Goal: Feedback & Contribution: Submit feedback/report problem

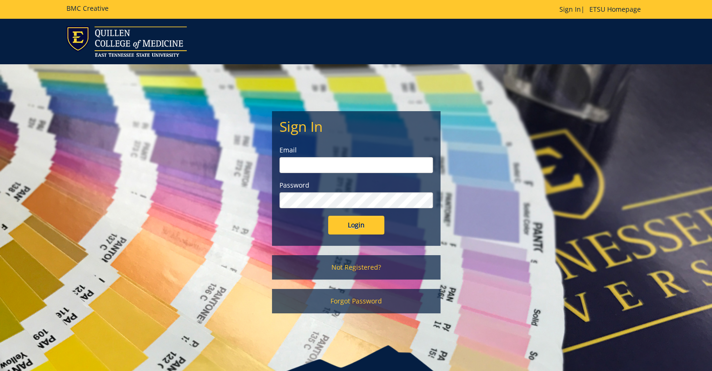
type input "jewettk@etsu.edu"
click at [358, 228] on input "Login" at bounding box center [356, 224] width 56 height 19
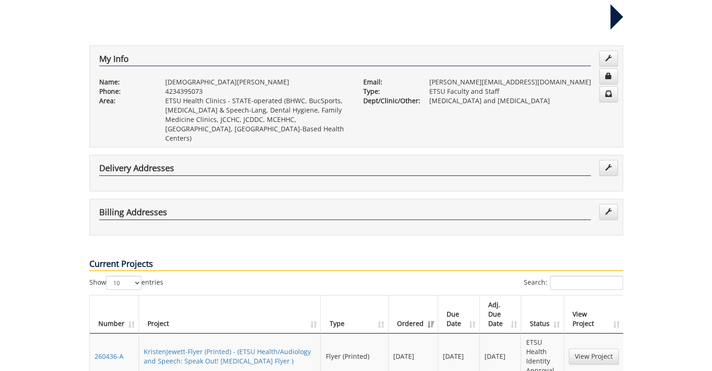
scroll to position [139, 0]
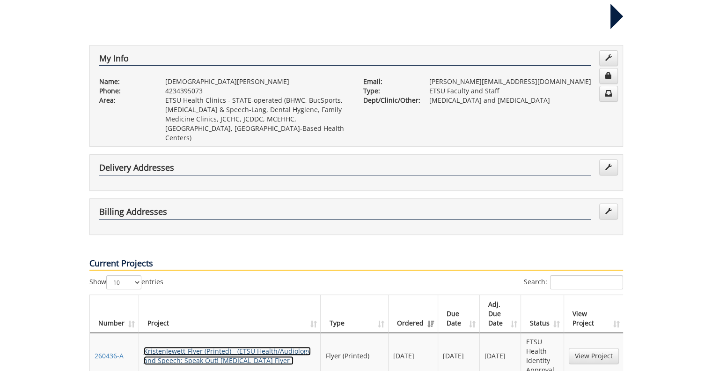
click at [209, 346] on link "KristenJewett-Flyer (Printed) - (ETSU Health/Audiology and Speech: Speak Out! G…" at bounding box center [227, 355] width 167 height 18
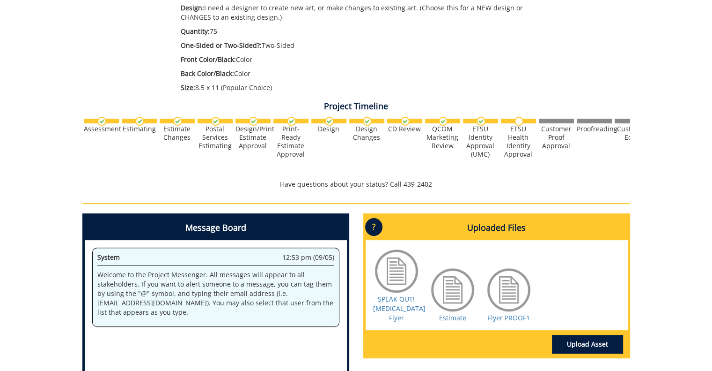
scroll to position [215, 0]
click at [503, 315] on link "Flyer PROOF1" at bounding box center [509, 317] width 42 height 9
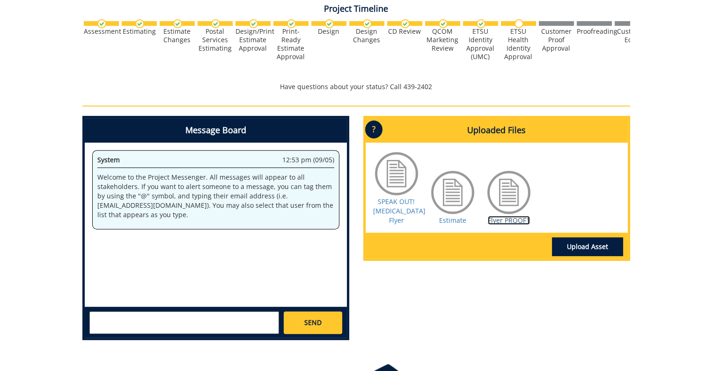
scroll to position [313, 0]
click at [590, 247] on link "Upload Asset" at bounding box center [587, 246] width 71 height 19
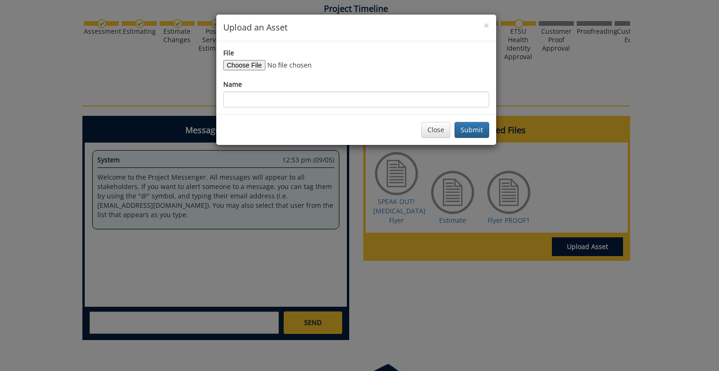
click at [248, 73] on div "File Name" at bounding box center [356, 77] width 266 height 59
click at [242, 67] on input "File" at bounding box center [286, 65] width 127 height 10
type input "C:\fakepath\FINAL-Provider-Marketing-and-Media-Guidelines.docx.pdf"
click at [371, 98] on input "Name" at bounding box center [356, 99] width 266 height 16
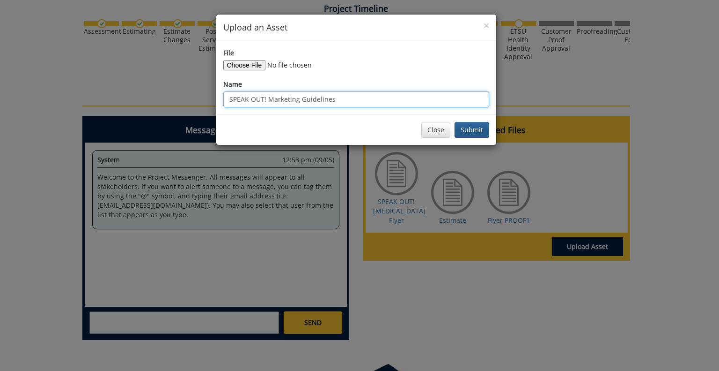
type input "SPEAK OUT! Marketing Guidelines"
click at [476, 128] on button "Submit" at bounding box center [472, 130] width 35 height 16
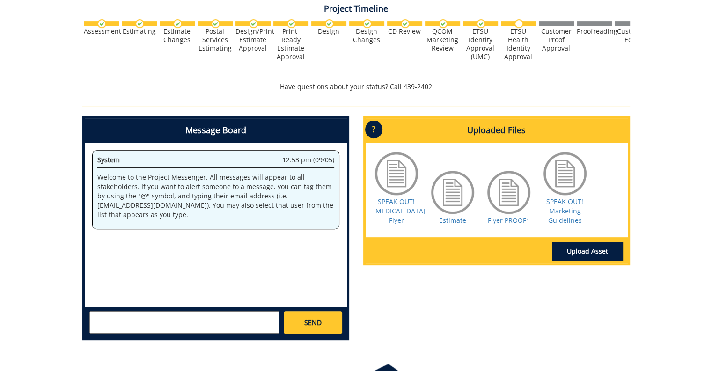
click at [150, 322] on textarea at bounding box center [184, 322] width 190 height 22
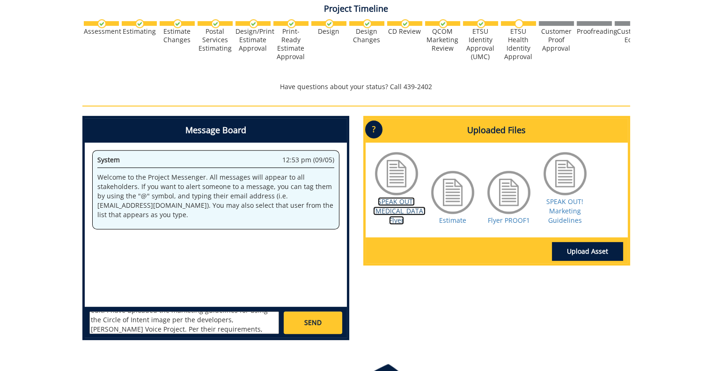
click at [397, 210] on link "SPEAK OUT! [MEDICAL_DATA] Flyer" at bounding box center [399, 211] width 52 height 28
click at [514, 216] on link "Flyer PROOF1" at bounding box center [509, 219] width 42 height 9
click at [213, 333] on textarea "Hi there, I was looking over the flyer proof, and I have one edit. I have uploa…" at bounding box center [184, 322] width 190 height 22
type textarea "Hi there, I was looking over the flyer proof, and I have one edit. I have uploa…"
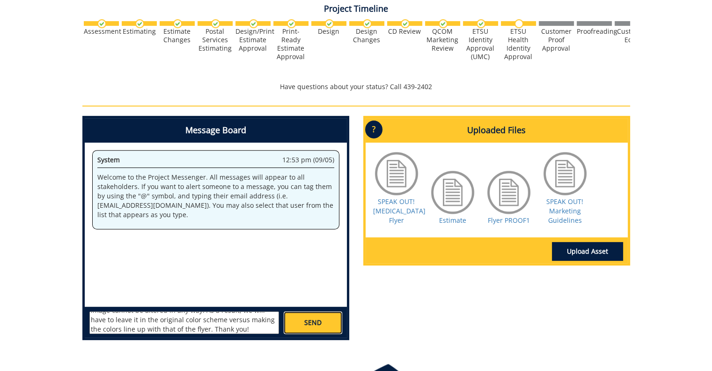
click at [306, 326] on span "SEND" at bounding box center [312, 322] width 17 height 9
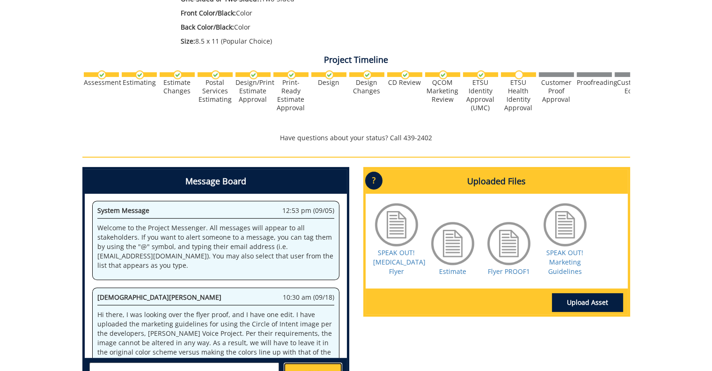
scroll to position [261, 0]
